Goal: Information Seeking & Learning: Learn about a topic

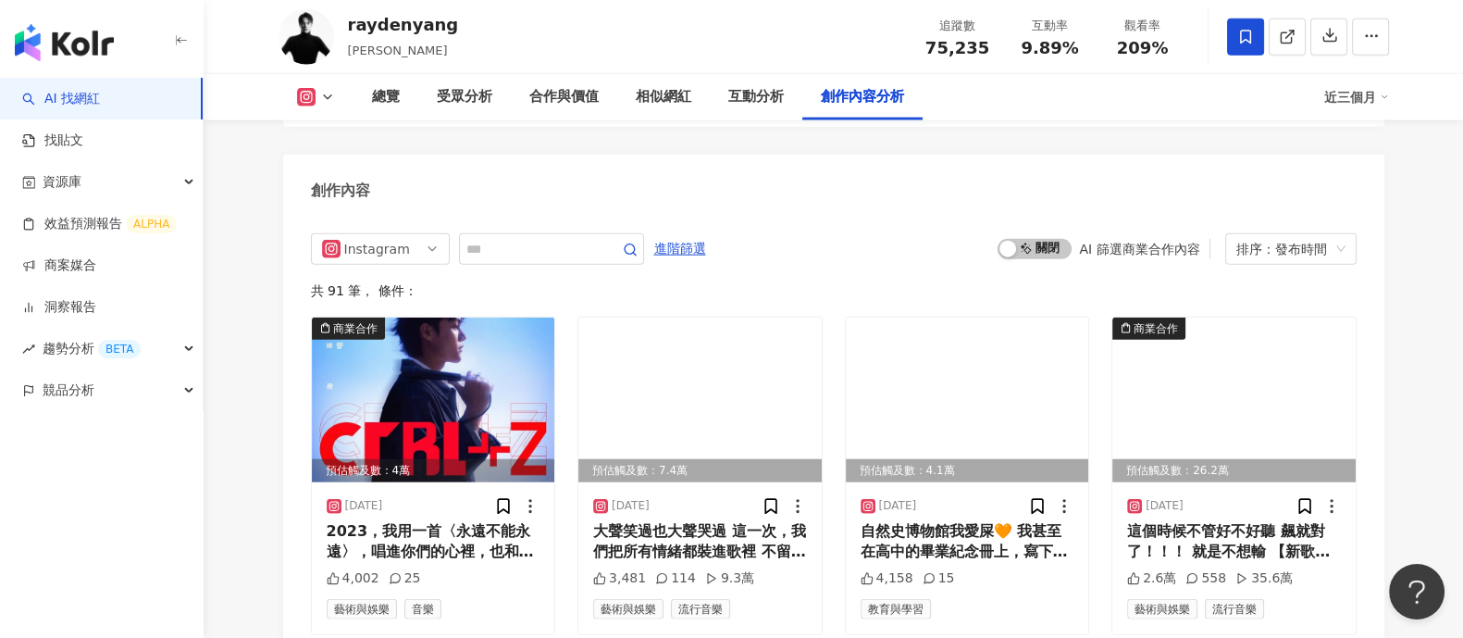
scroll to position [5438, 0]
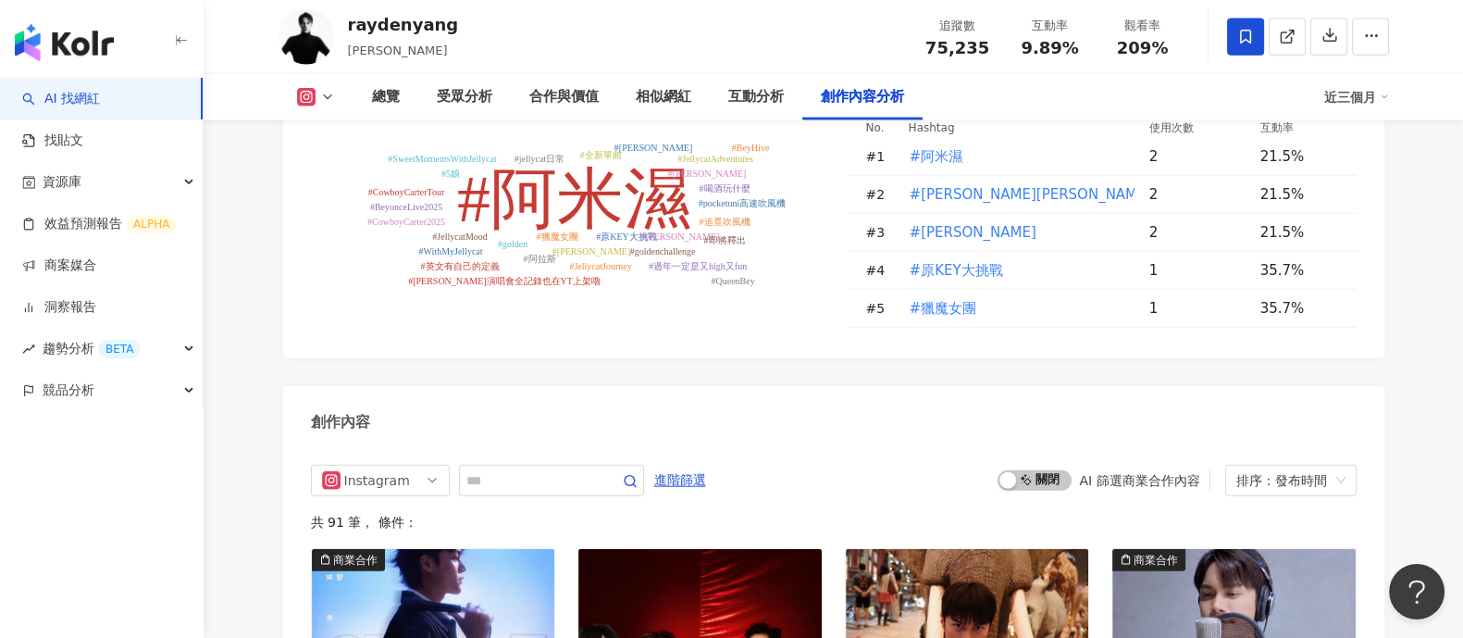
click at [1044, 472] on span "啟動 關閉" at bounding box center [1035, 480] width 74 height 20
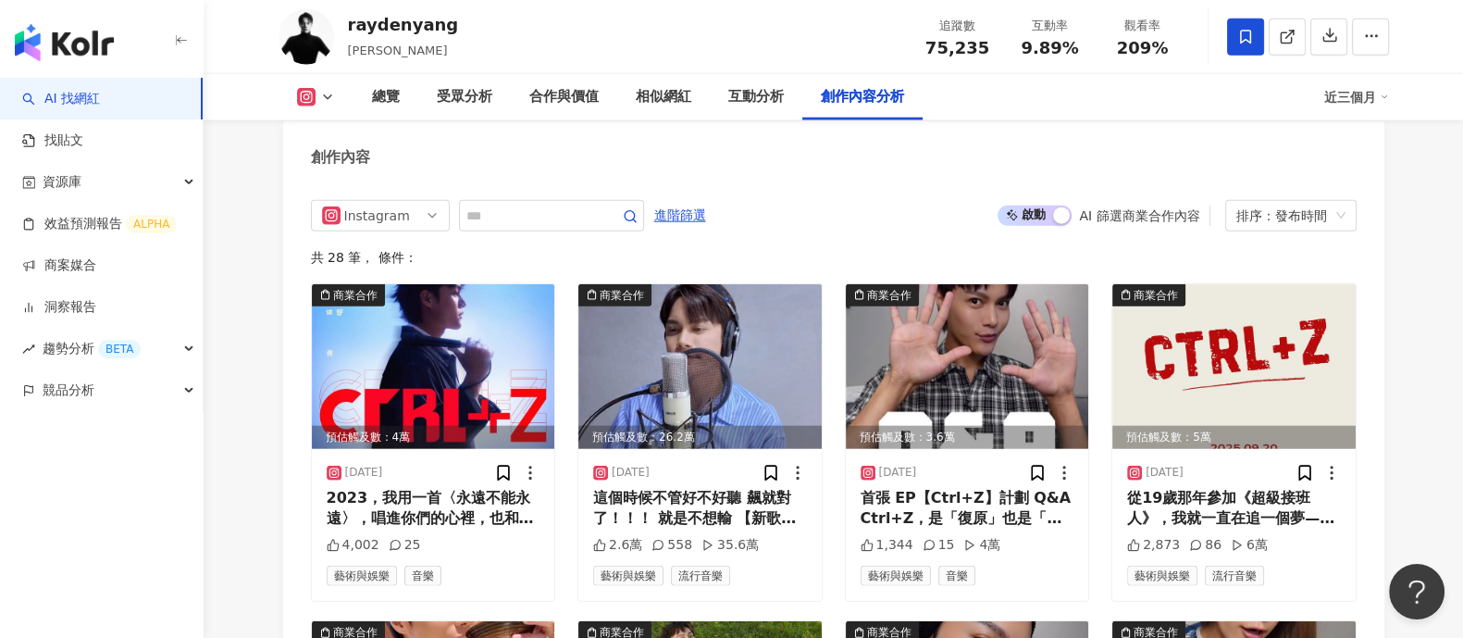
scroll to position [5469, 0]
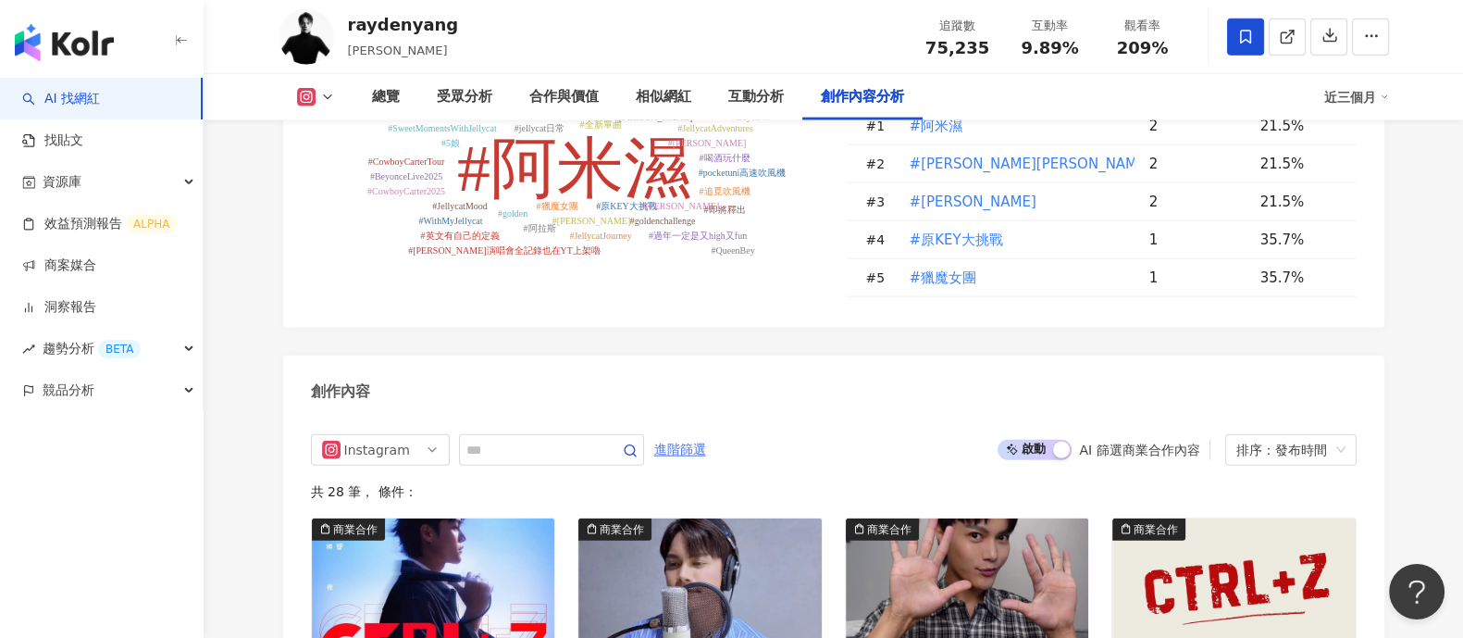
click at [706, 449] on span "進階篩選" at bounding box center [680, 450] width 52 height 30
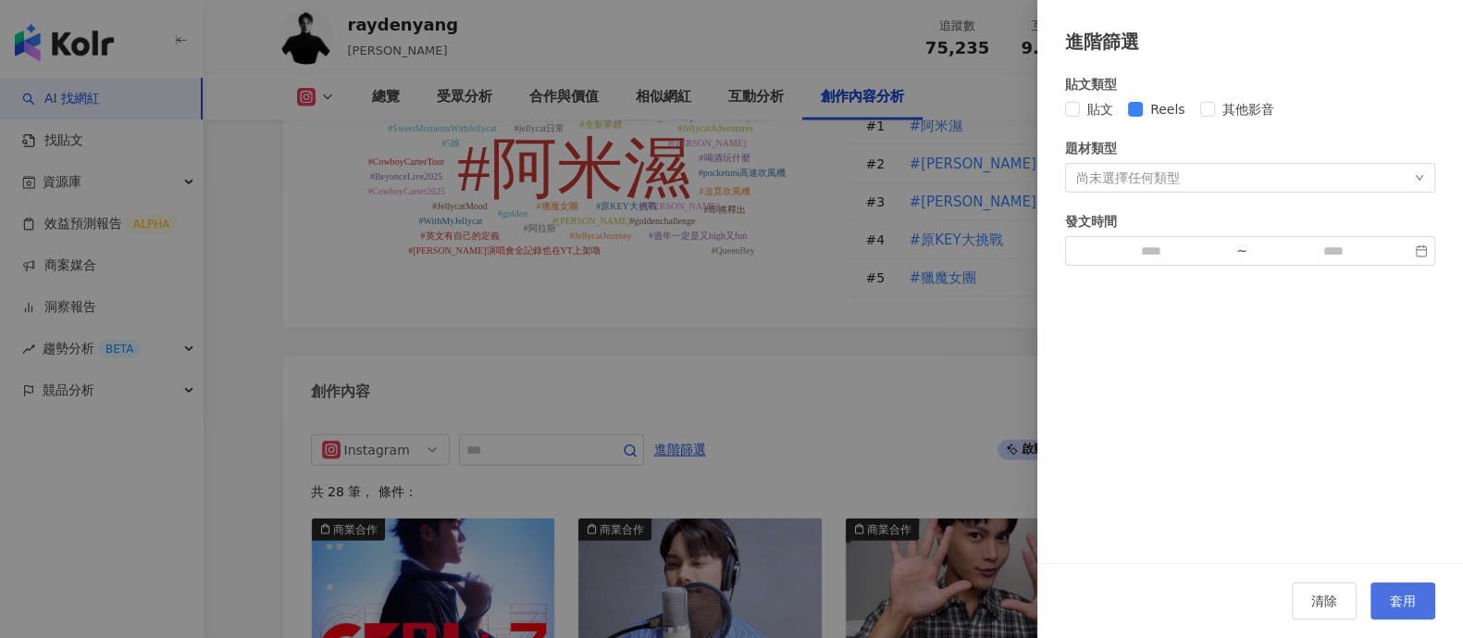
click at [1413, 598] on span "套用" at bounding box center [1403, 600] width 26 height 15
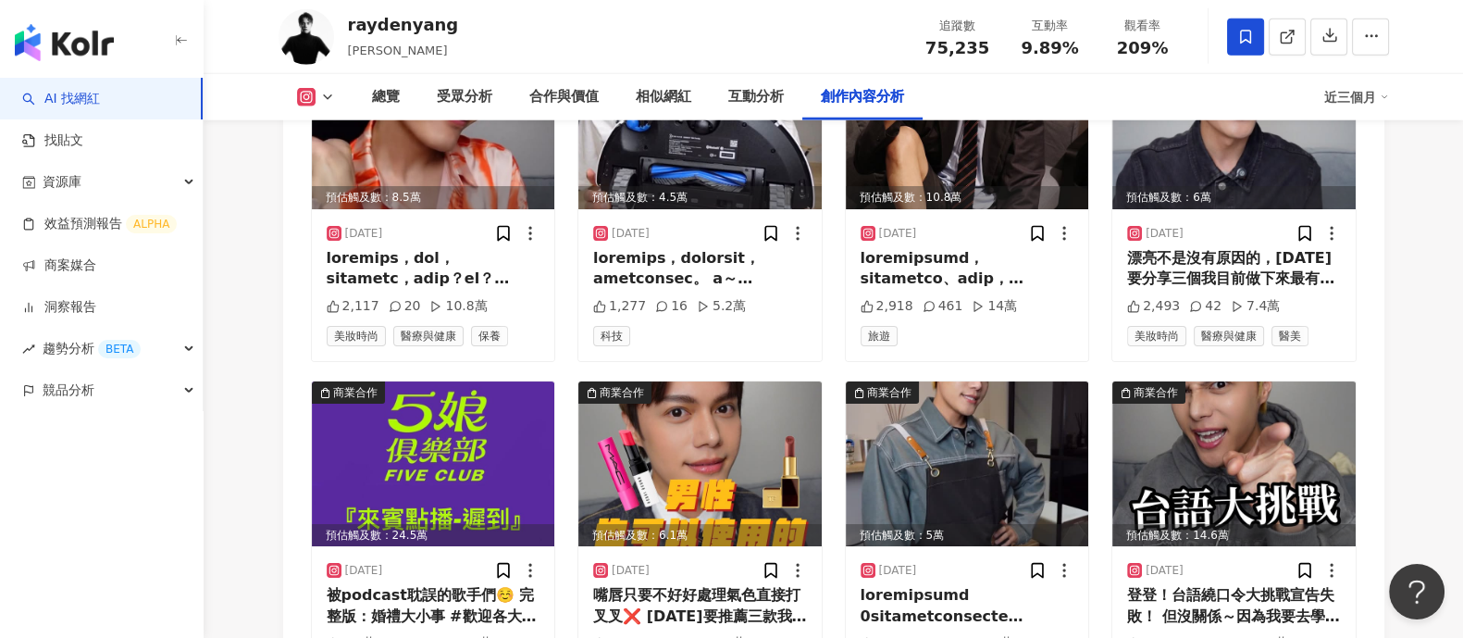
scroll to position [6510, 0]
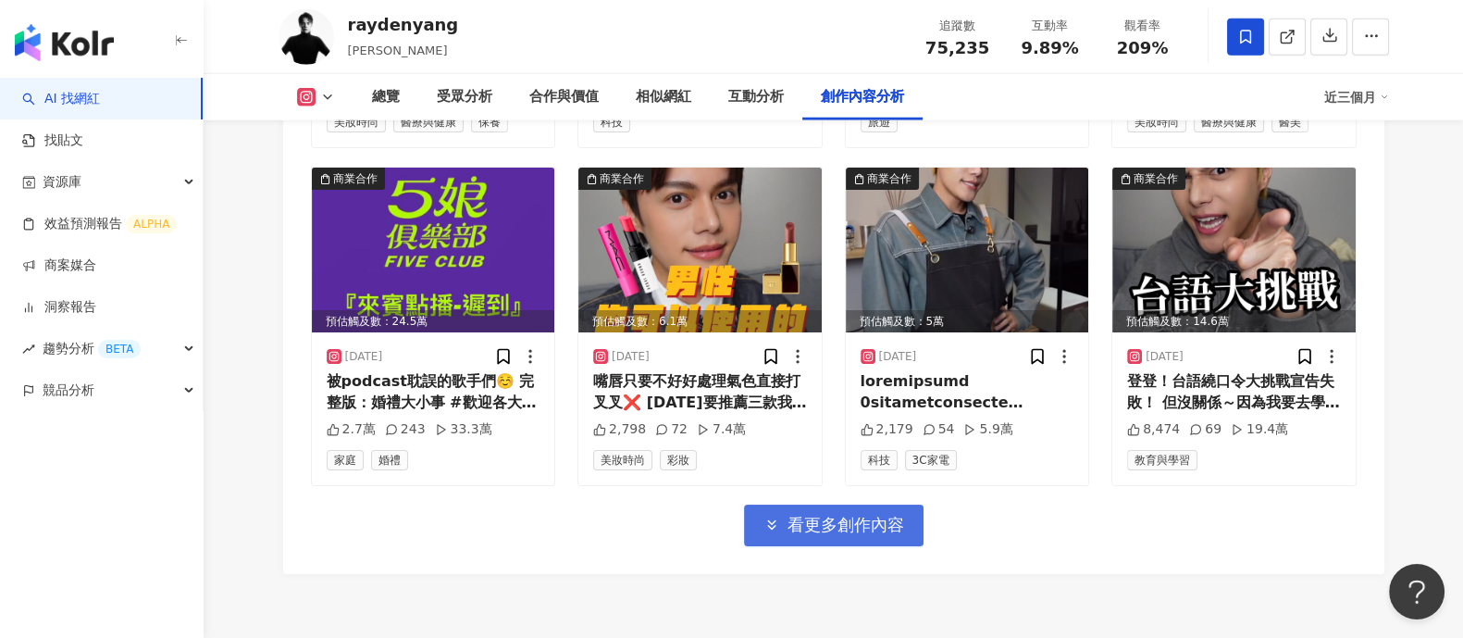
click at [800, 528] on span "看更多創作內容" at bounding box center [846, 525] width 117 height 20
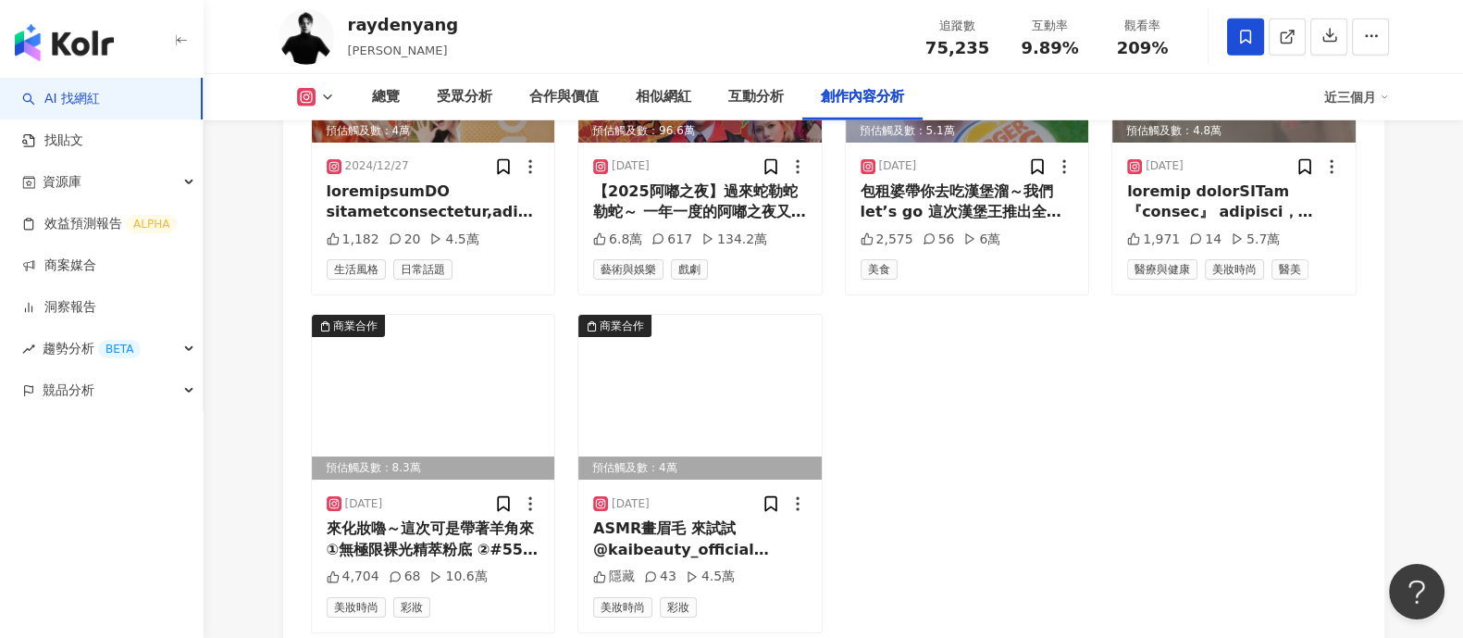
scroll to position [7089, 0]
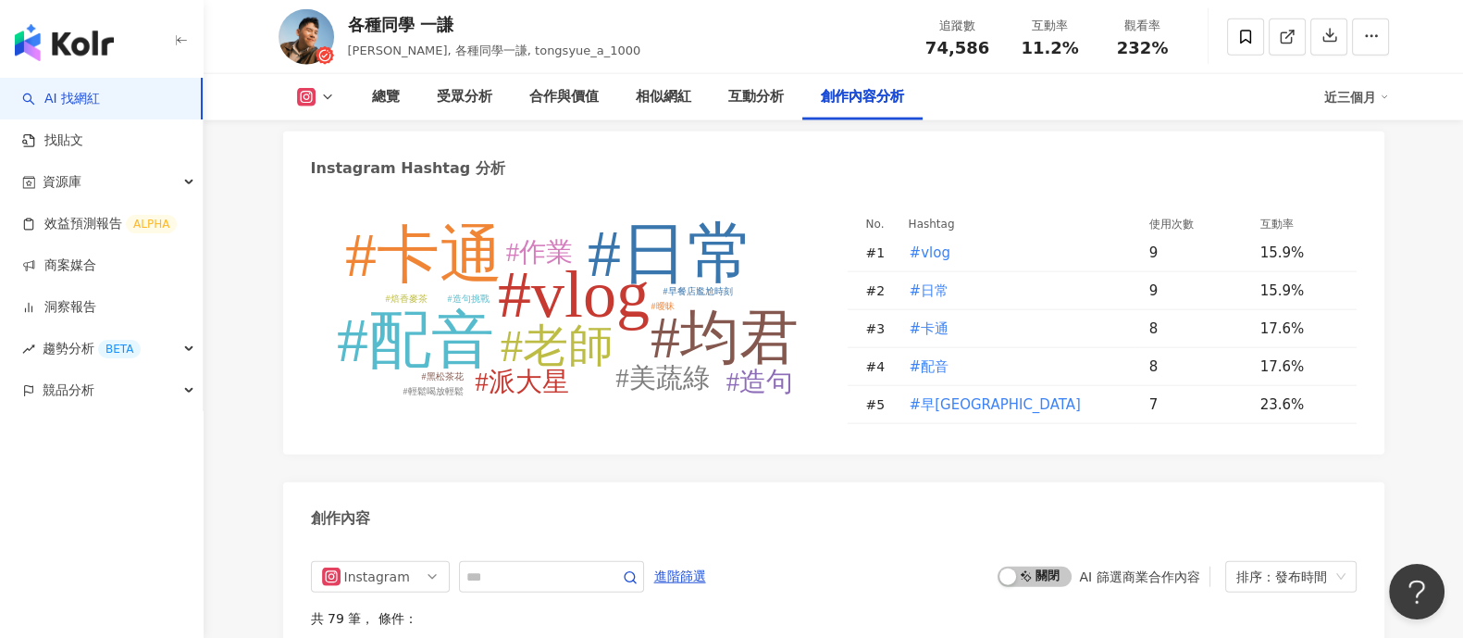
scroll to position [5523, 0]
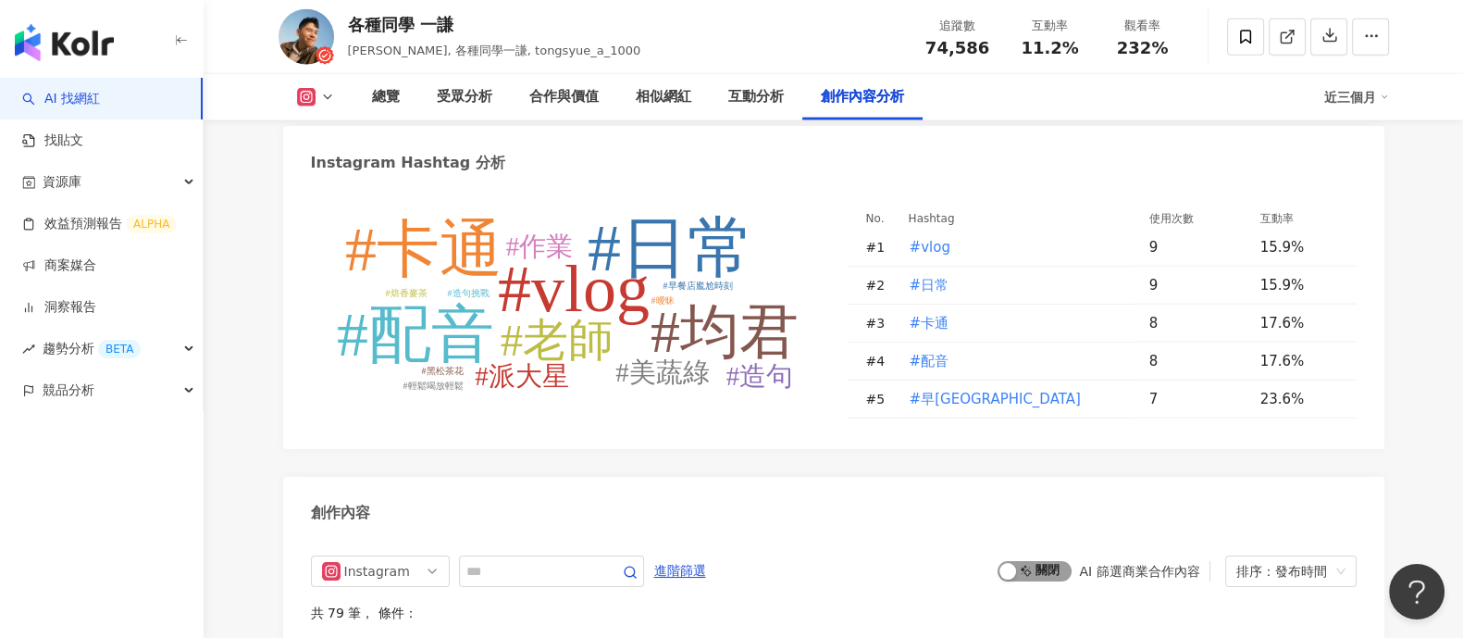
click at [1036, 561] on span "啟動 關閉" at bounding box center [1035, 571] width 74 height 20
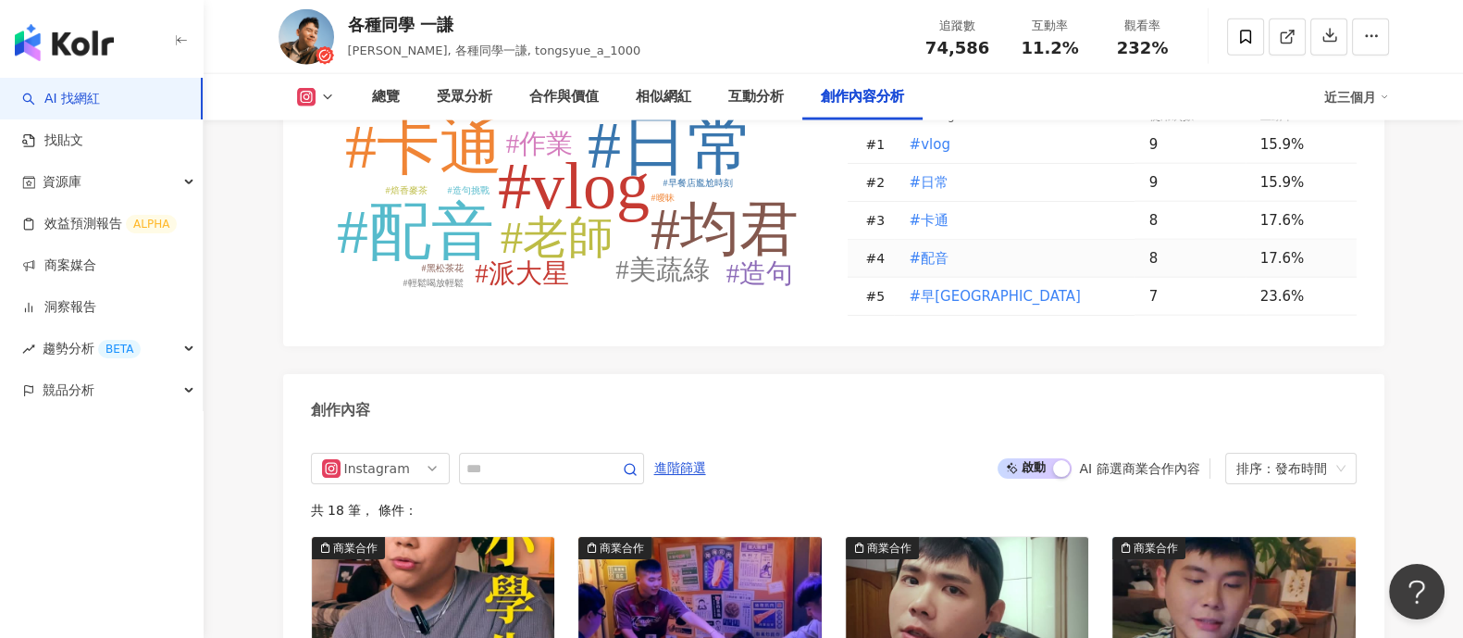
scroll to position [5404, 0]
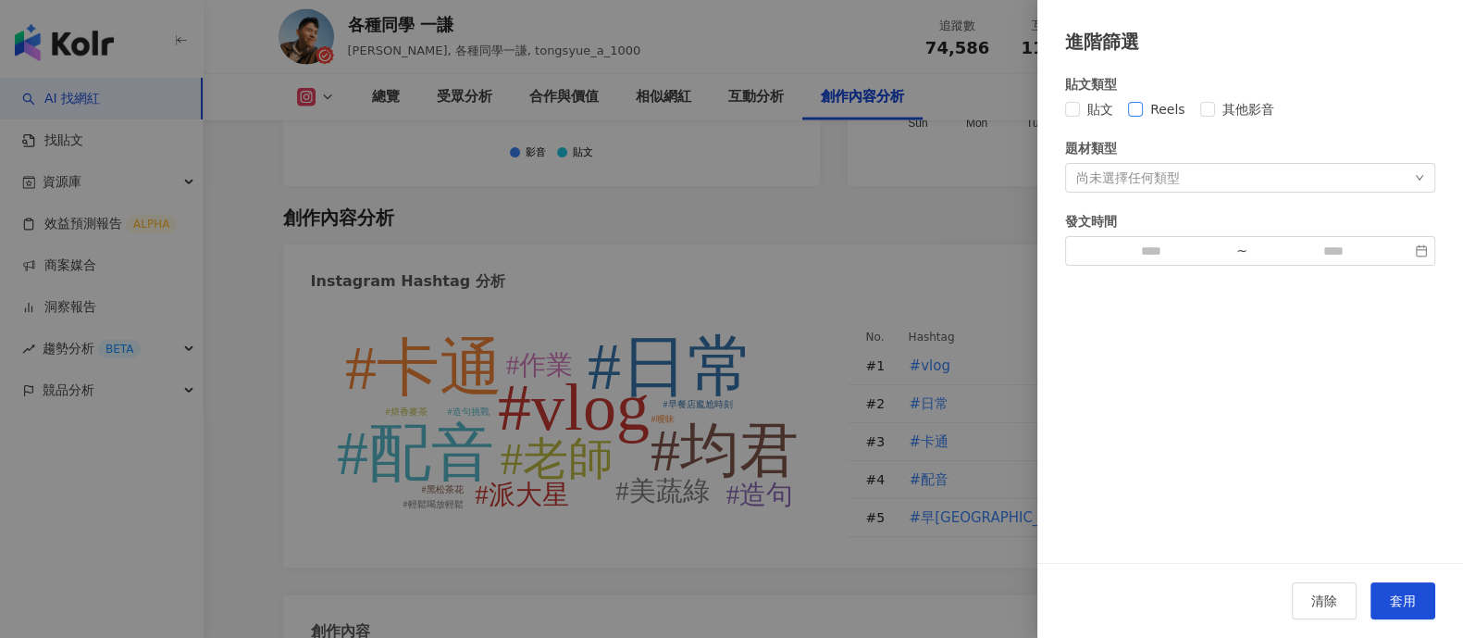
click at [1167, 113] on span "Reels" at bounding box center [1168, 109] width 50 height 20
click at [1413, 604] on span "套用" at bounding box center [1403, 600] width 26 height 15
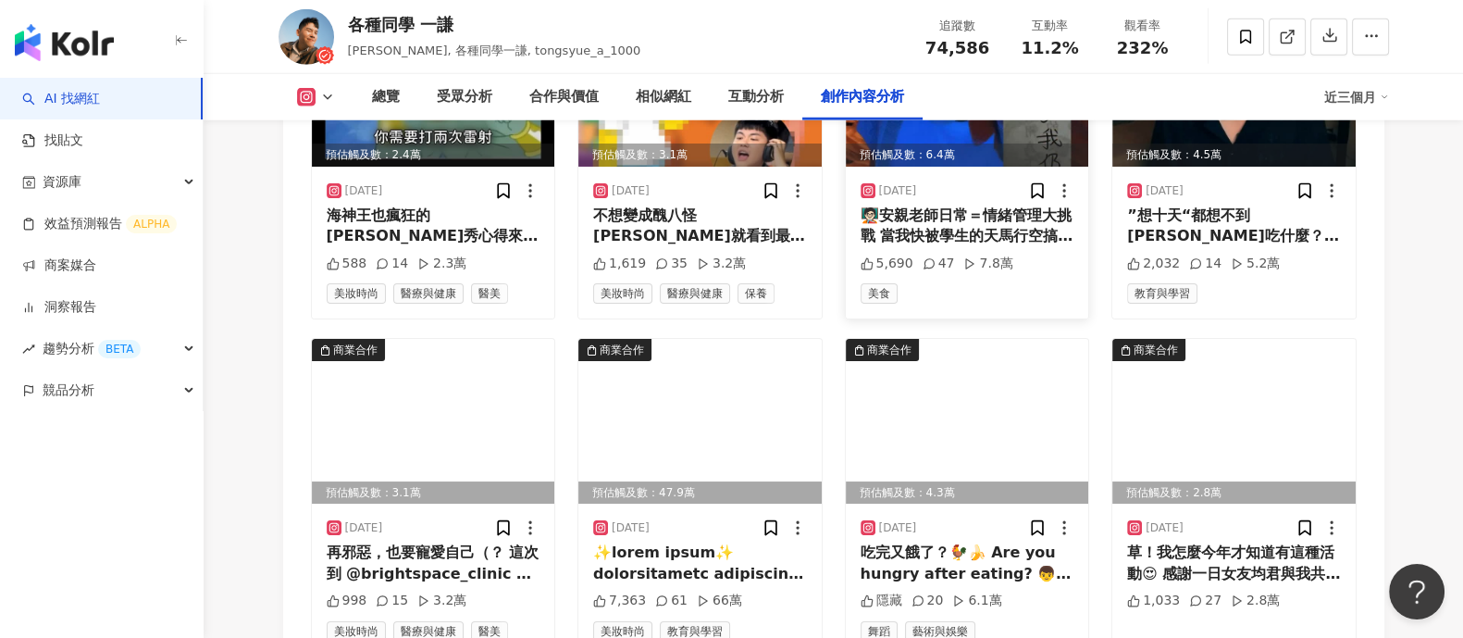
scroll to position [6561, 0]
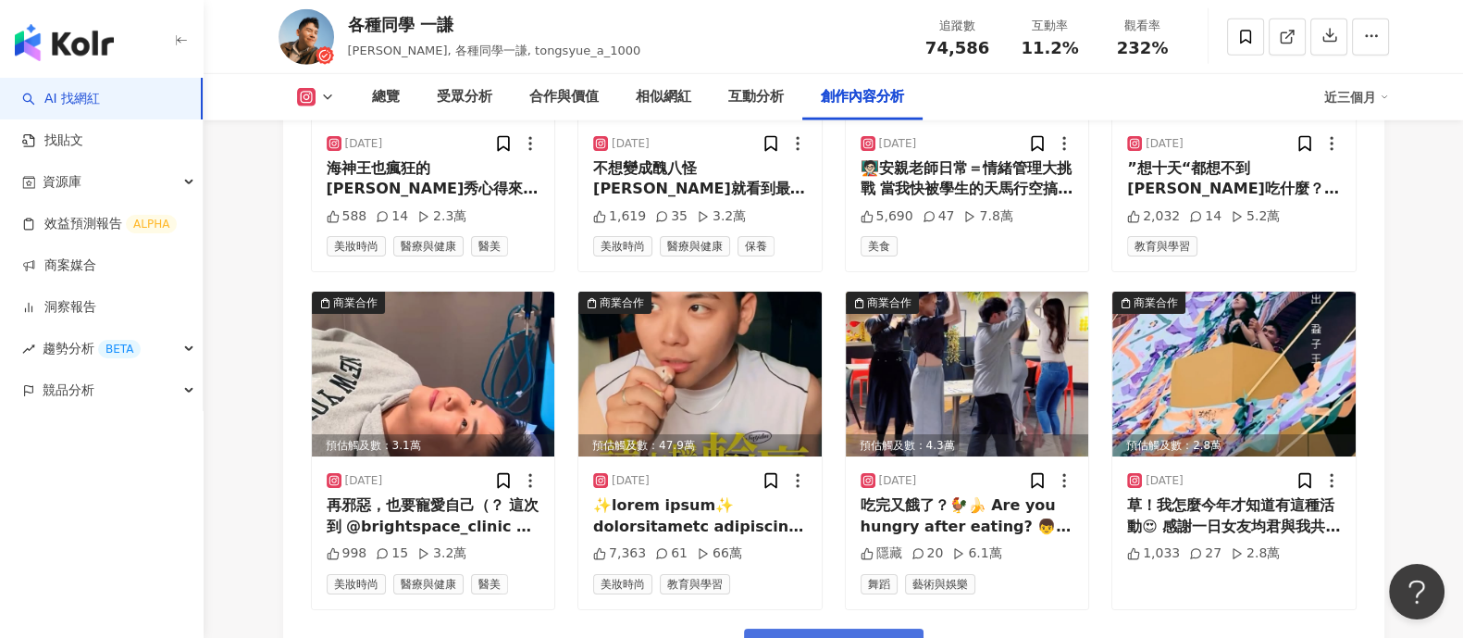
click at [865, 629] on button "看更多創作內容" at bounding box center [834, 650] width 180 height 42
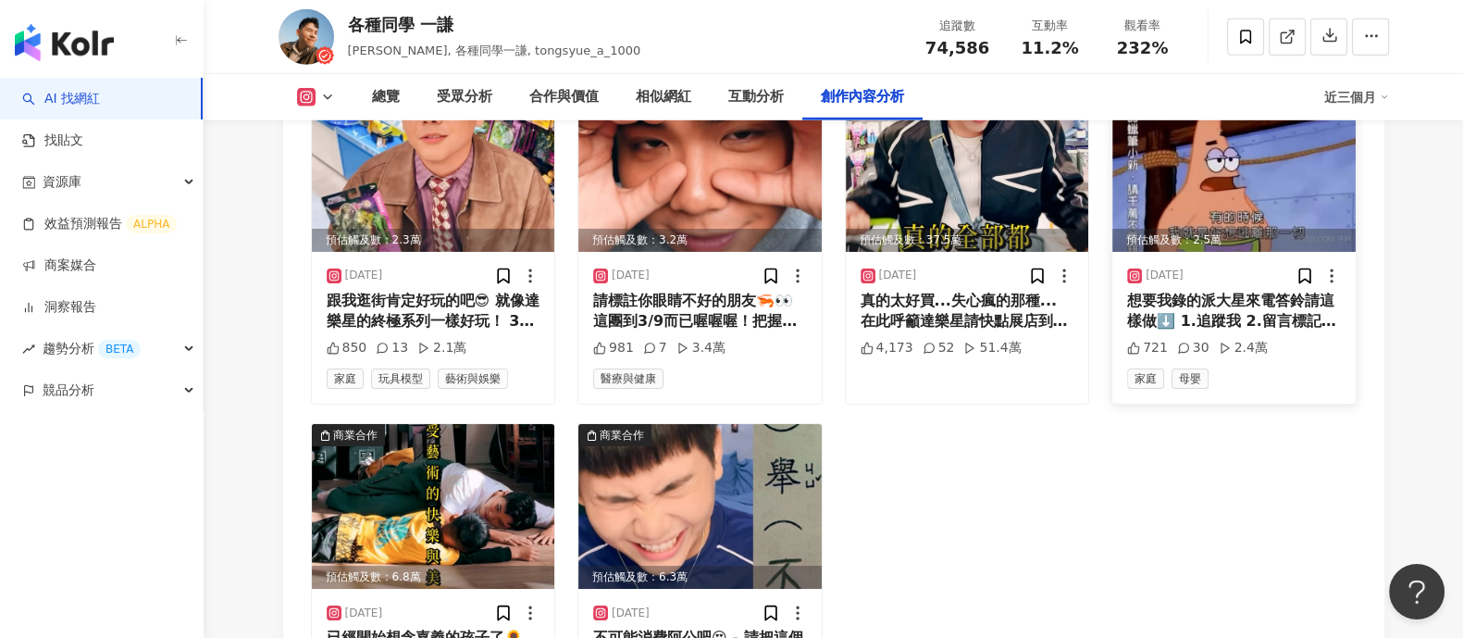
scroll to position [7140, 0]
